Goal: Information Seeking & Learning: Compare options

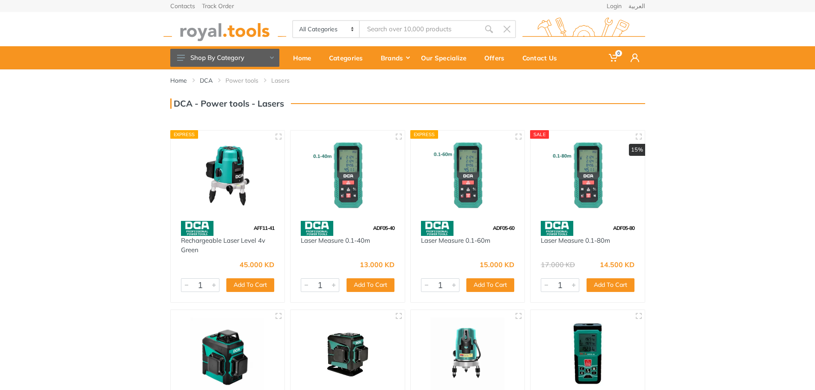
click at [234, 163] on img at bounding box center [227, 175] width 99 height 74
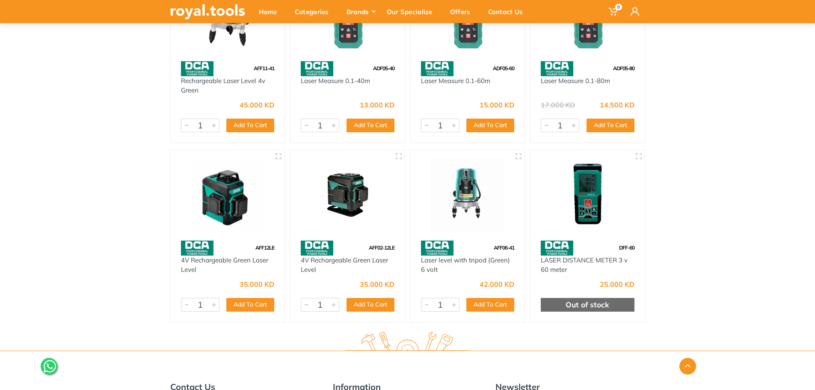
scroll to position [171, 0]
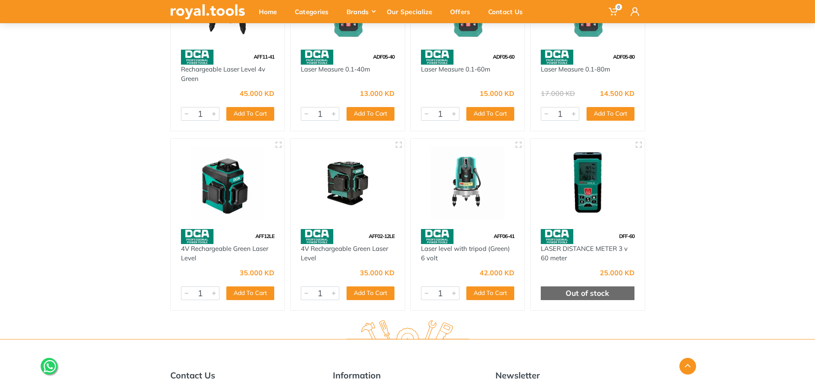
click at [344, 182] on img at bounding box center [347, 183] width 99 height 74
click at [243, 189] on img at bounding box center [227, 183] width 99 height 74
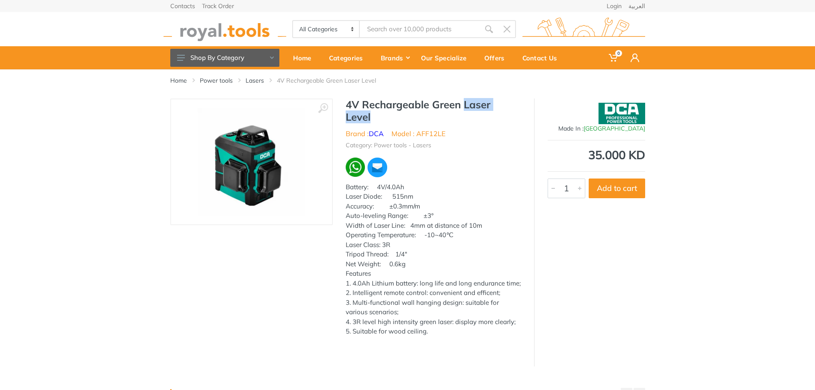
drag, startPoint x: 464, startPoint y: 103, endPoint x: 490, endPoint y: 115, distance: 27.7
click at [490, 115] on h1 "4V Rechargeable Green Laser Level" at bounding box center [433, 110] width 175 height 25
copy h1 "Laser Level"
